Goal: Ask a question: Seek information or help from site administrators or community

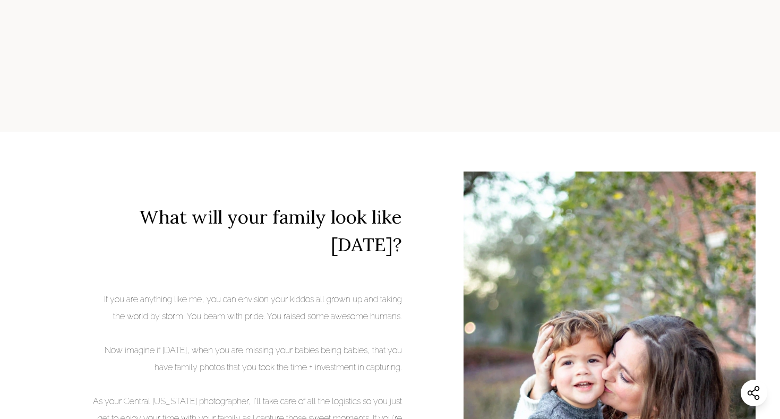
scroll to position [1694, 0]
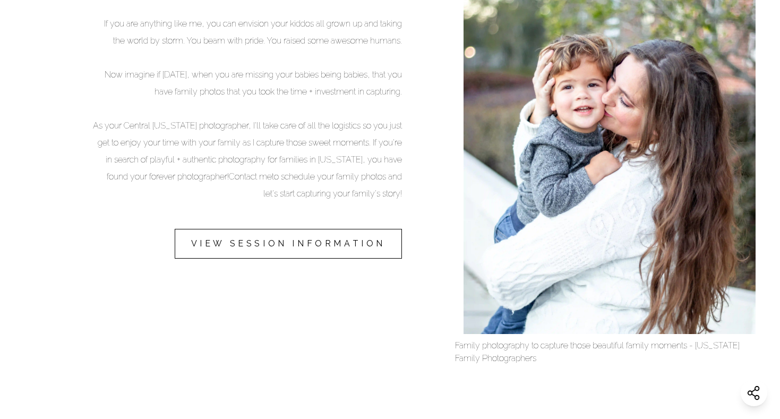
click at [350, 241] on link "VIEW SESSION INFORMATION" at bounding box center [288, 244] width 227 height 30
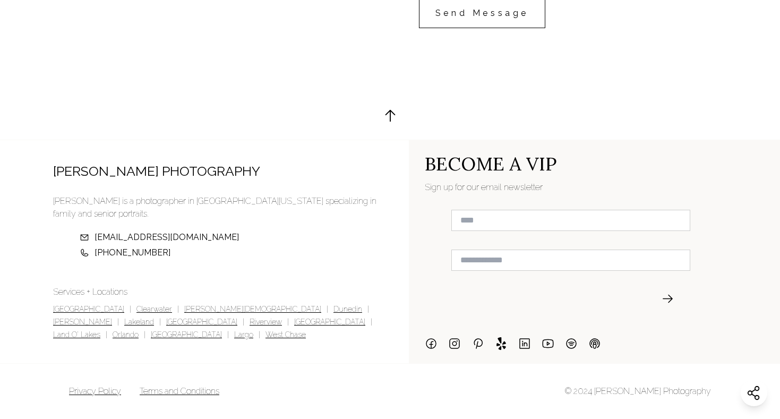
scroll to position [2723, 0]
click at [67, 308] on link "[GEOGRAPHIC_DATA]" at bounding box center [88, 310] width 71 height 13
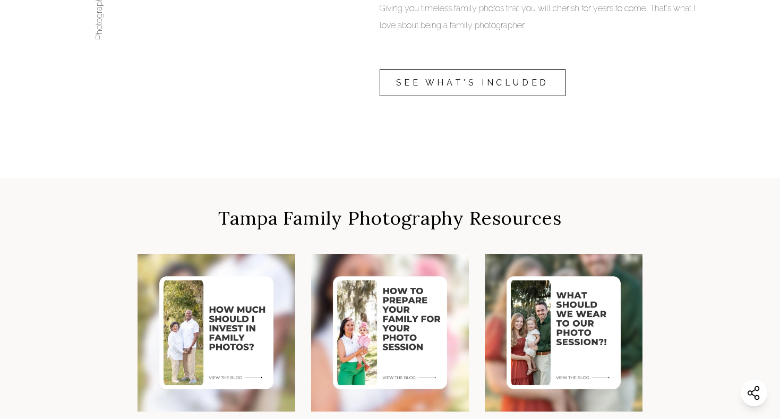
scroll to position [944, 0]
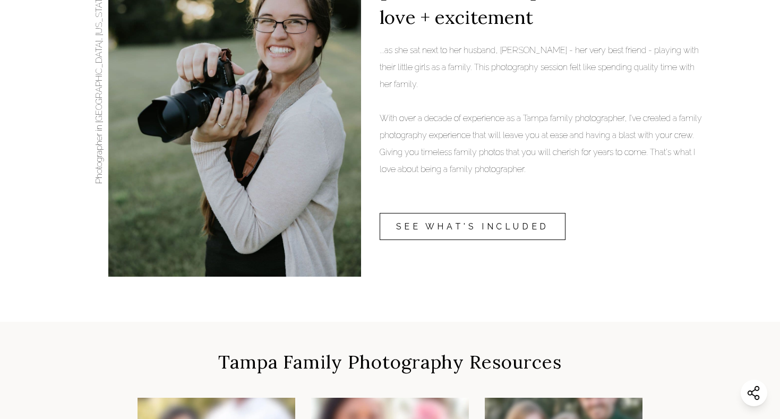
click at [449, 228] on link "SEE WHAT'S INCLUDED" at bounding box center [473, 226] width 186 height 27
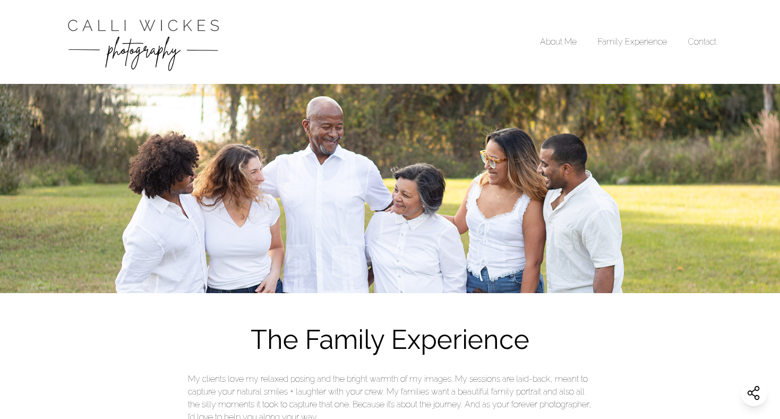
click at [178, 36] on img "Calli Wickes Photography Home Page" at bounding box center [143, 42] width 159 height 63
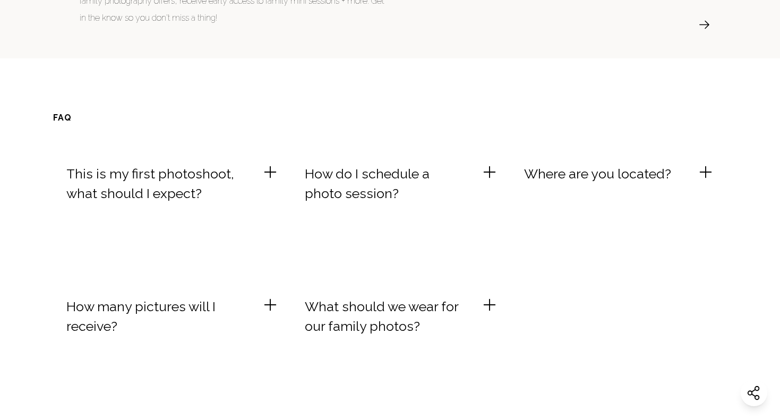
scroll to position [2863, 0]
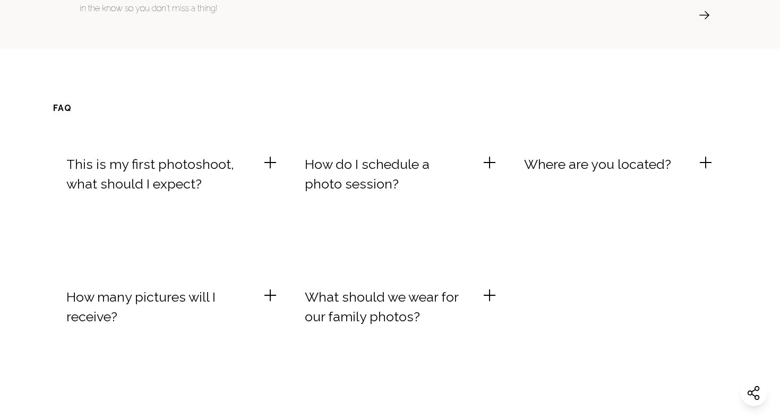
click at [242, 155] on p "This is my first photoshoot, what should I expect?" at bounding box center [164, 175] width 196 height 40
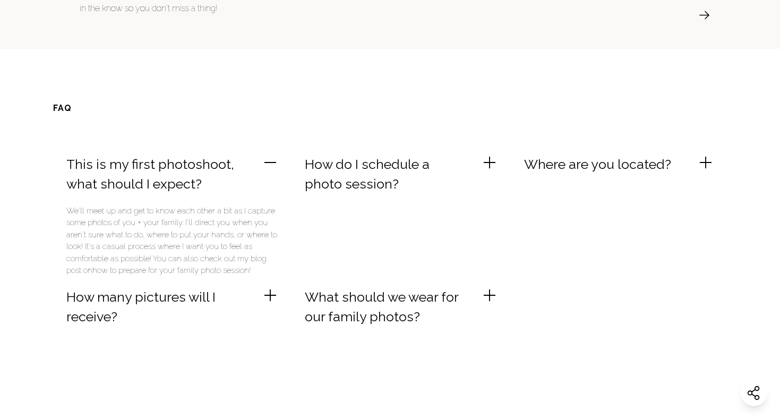
click at [242, 155] on p "This is my first photoshoot, what should I expect?" at bounding box center [164, 175] width 196 height 40
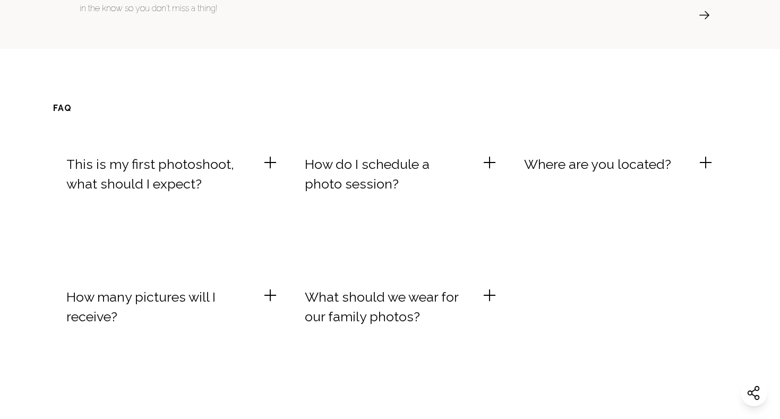
click at [636, 126] on section "FAQ This is my first photoshoot, what should I expect? We'll meet up and get to…" at bounding box center [390, 254] width 780 height 305
click at [615, 169] on li "Where are you located? My sessions are typically within 1 hour of downtown [GEO…" at bounding box center [619, 208] width 190 height 106
click at [606, 155] on p "Where are you located?" at bounding box center [605, 165] width 163 height 20
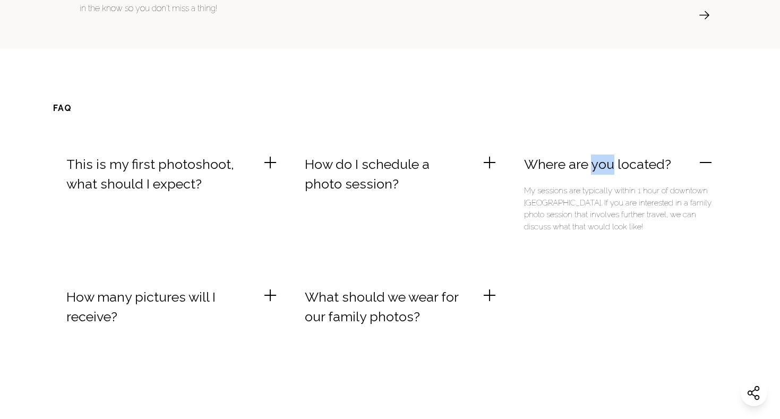
click at [606, 155] on p "Where are you located?" at bounding box center [605, 165] width 163 height 20
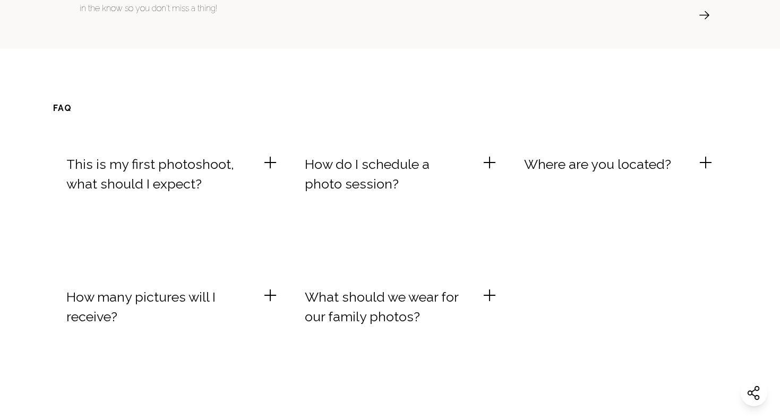
click at [450, 287] on p "What should we wear for our family photos?" at bounding box center [393, 307] width 177 height 40
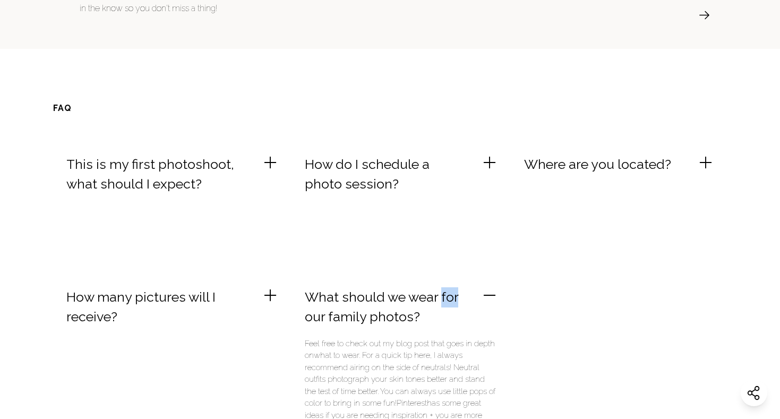
click at [450, 287] on p "What should we wear for our family photos?" at bounding box center [393, 307] width 177 height 40
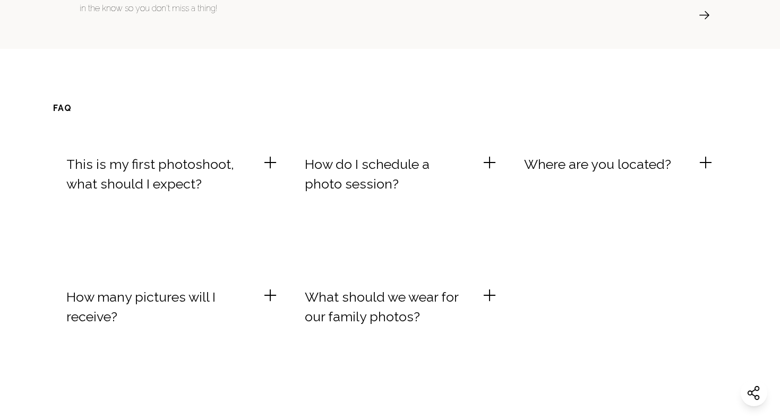
click at [218, 271] on ul "This is my first photoshoot, what should I expect? We'll meet up and get to kno…" at bounding box center [390, 274] width 674 height 266
click at [212, 287] on p "How many pictures will I receive?" at bounding box center [164, 307] width 196 height 40
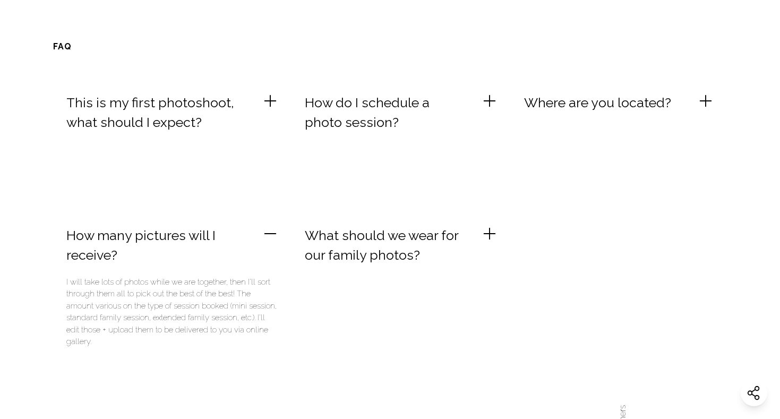
scroll to position [2945, 0]
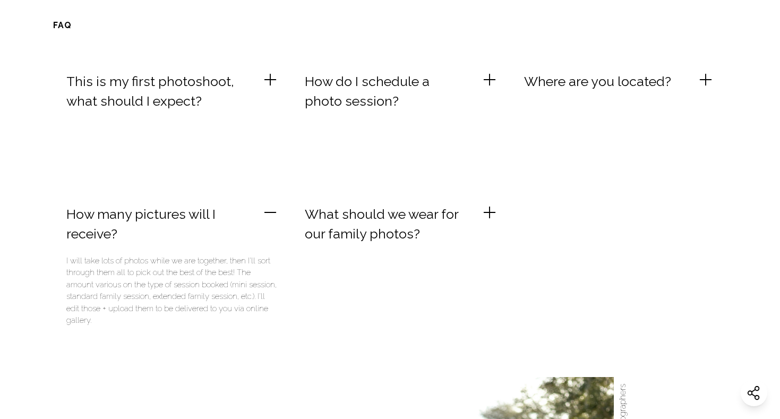
click at [202, 209] on p "How many pictures will I receive?" at bounding box center [164, 225] width 196 height 40
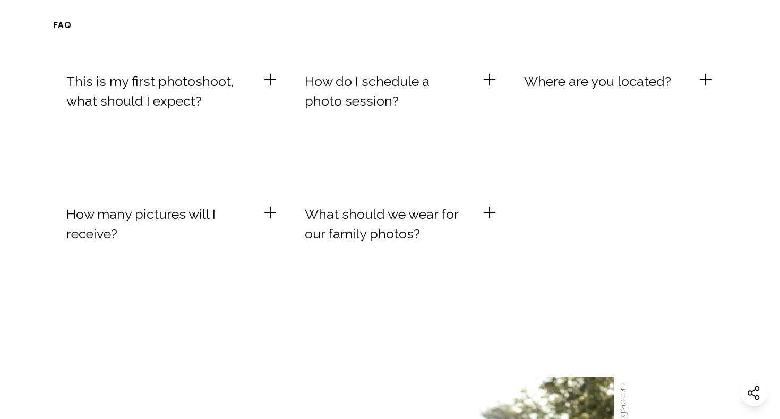
click at [202, 209] on p "How many pictures will I receive?" at bounding box center [164, 225] width 196 height 40
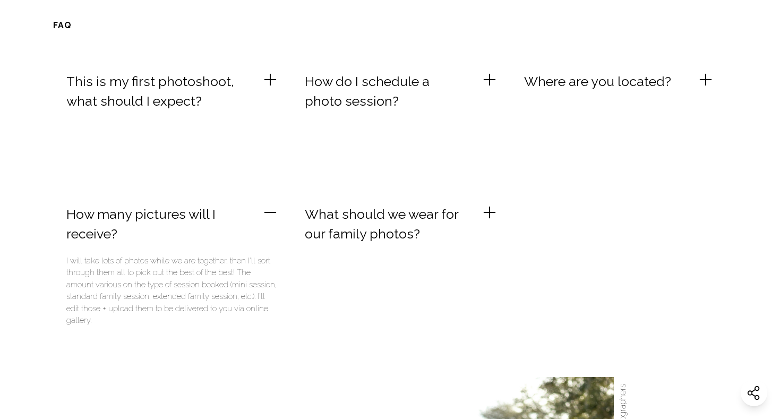
click at [197, 205] on p "How many pictures will I receive?" at bounding box center [164, 225] width 196 height 40
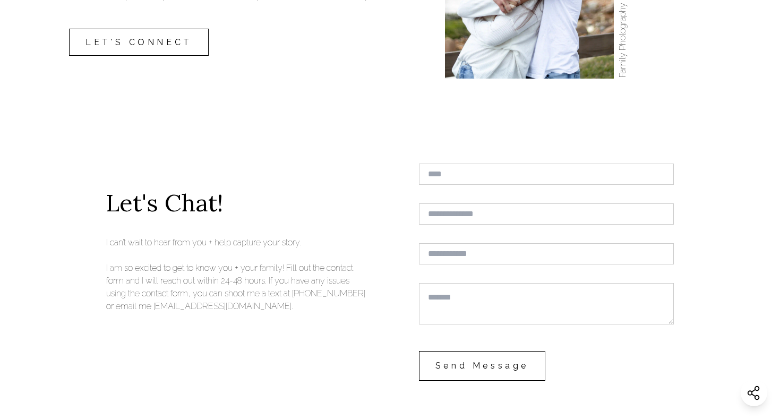
scroll to position [3504, 0]
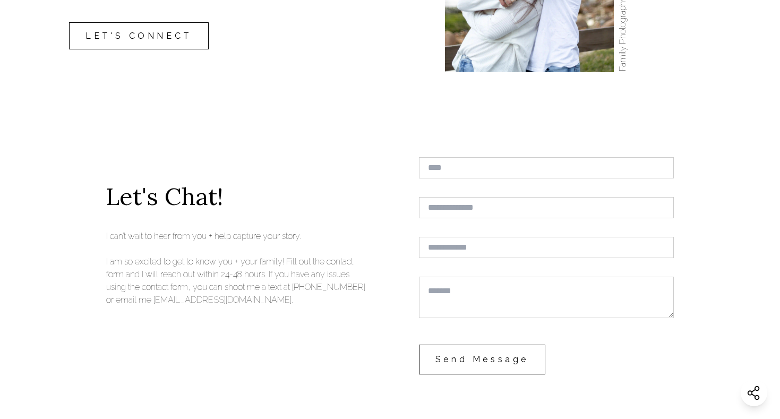
click at [447, 157] on input "text" at bounding box center [546, 167] width 255 height 21
type input "******"
type input "**********"
click at [450, 365] on div "Send Message" at bounding box center [546, 376] width 255 height 62
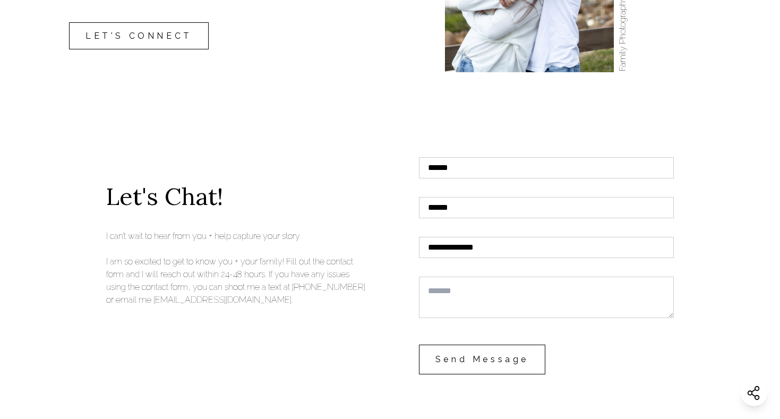
click at [471, 345] on button "Send Message" at bounding box center [482, 360] width 126 height 30
click at [478, 277] on textarea at bounding box center [546, 297] width 255 height 41
click at [476, 357] on button "Send Message" at bounding box center [482, 372] width 126 height 30
type input "*"
type input "**********"
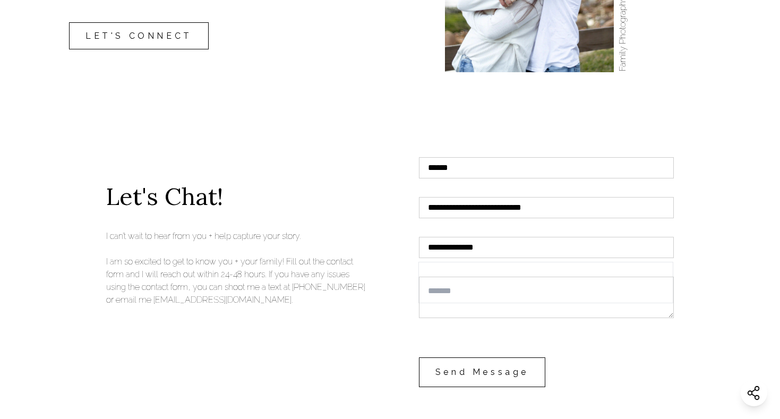
click at [459, 358] on button "Send Message" at bounding box center [482, 372] width 126 height 30
type textarea "**********"
click at [464, 357] on button "Send Message" at bounding box center [482, 372] width 126 height 30
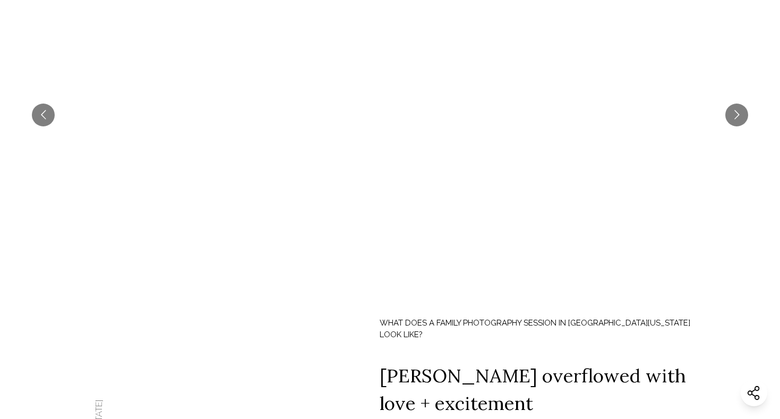
scroll to position [433, 0]
